Goal: Information Seeking & Learning: Learn about a topic

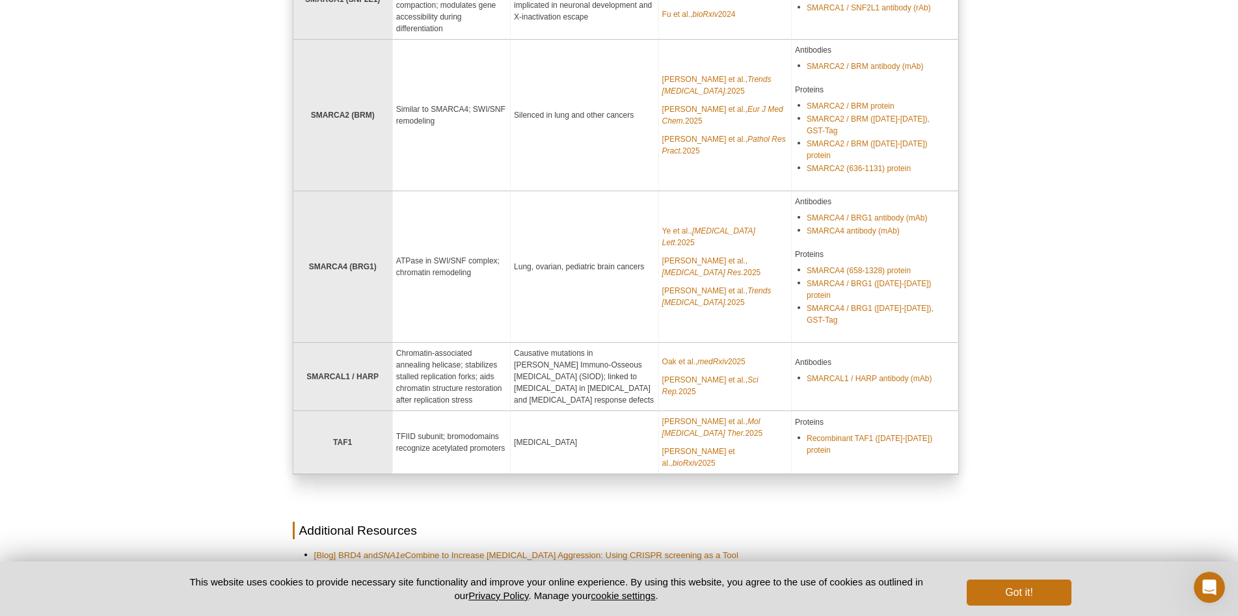
scroll to position [1756, 0]
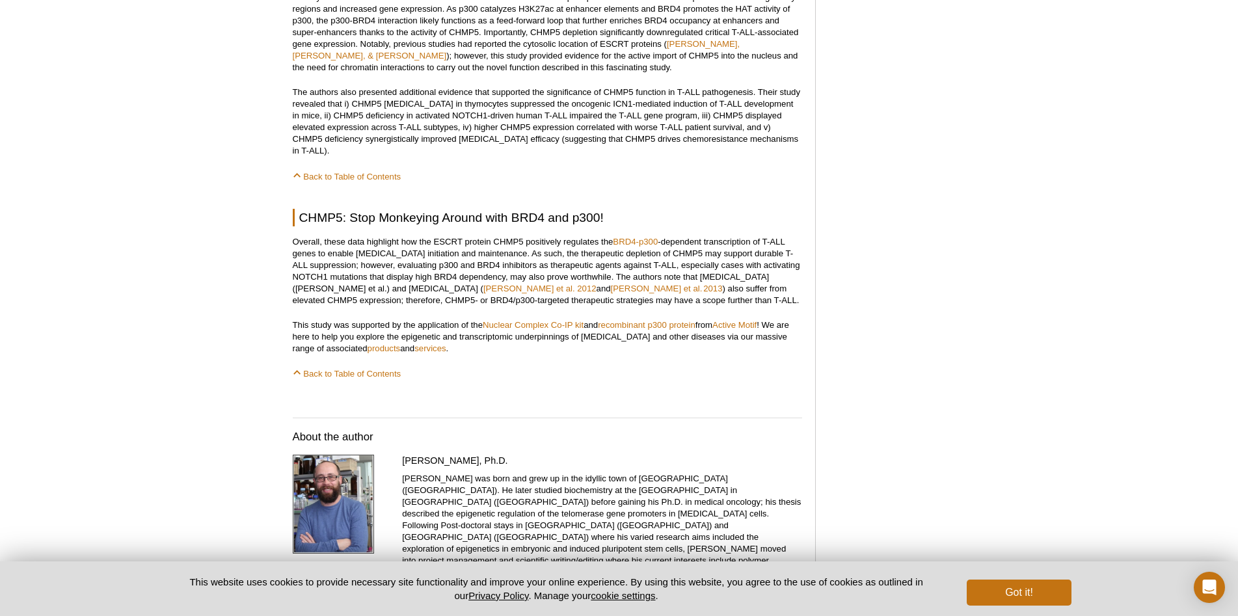
scroll to position [1236, 0]
